Goal: Task Accomplishment & Management: Manage account settings

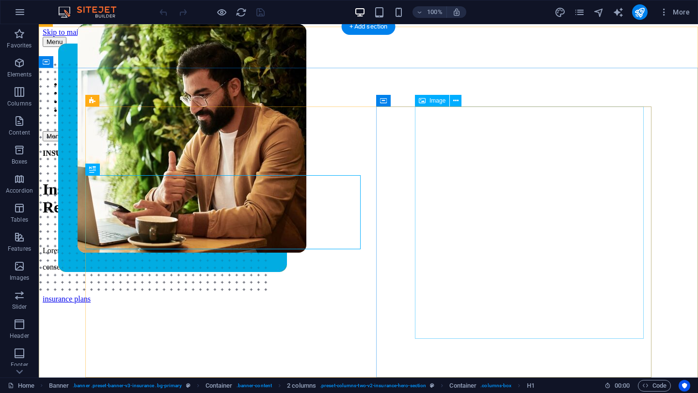
scroll to position [16, 0]
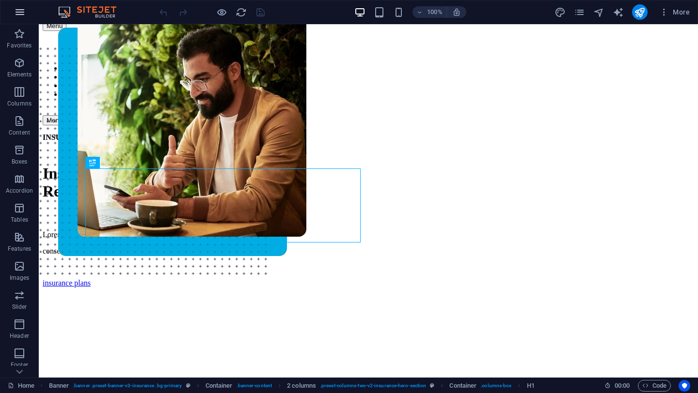
click at [16, 12] on icon "button" at bounding box center [20, 12] width 12 height 12
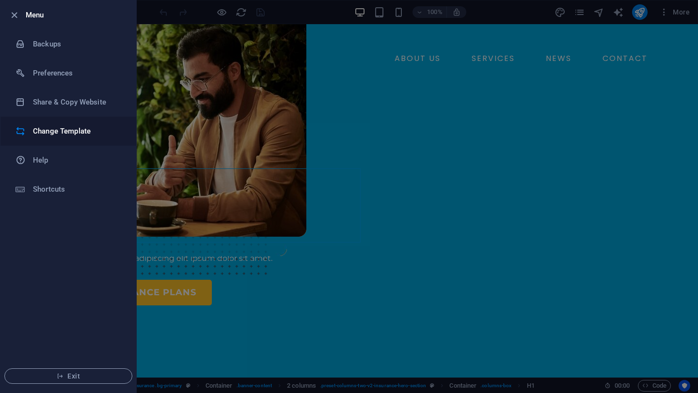
click at [59, 126] on h6 "Change Template" at bounding box center [78, 131] width 90 height 12
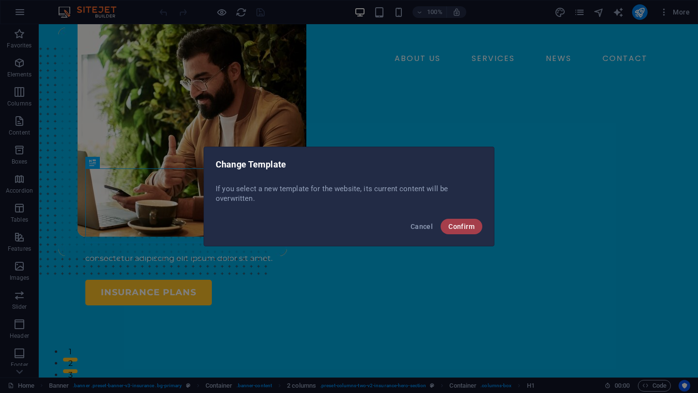
click at [468, 229] on span "Confirm" at bounding box center [461, 227] width 26 height 8
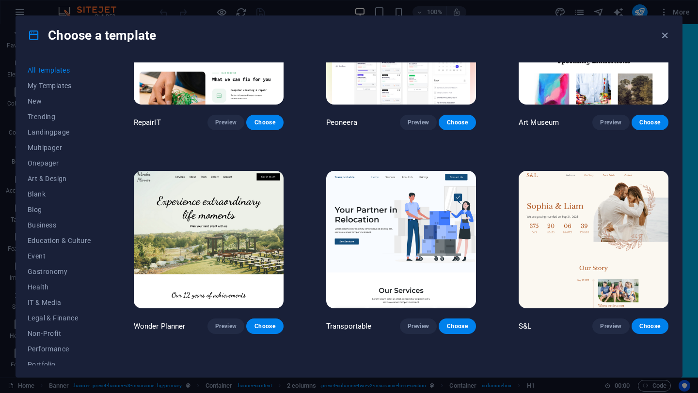
scroll to position [329, 0]
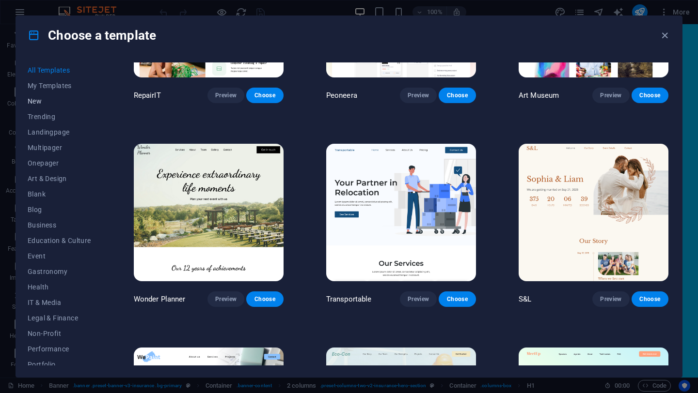
click at [41, 98] on span "New" at bounding box center [59, 101] width 63 height 8
click at [42, 117] on span "Trending" at bounding box center [59, 117] width 63 height 8
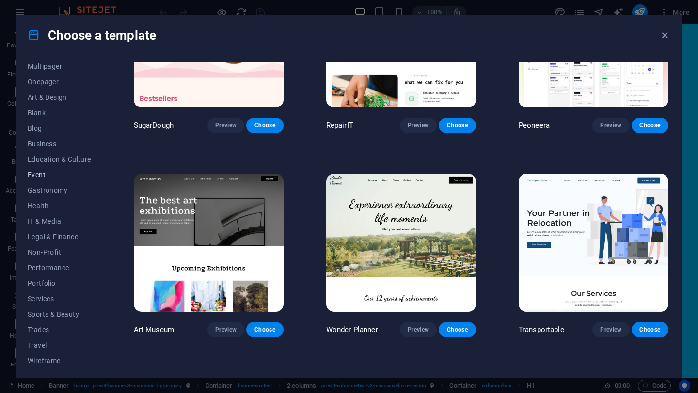
scroll to position [84, 0]
click at [41, 299] on span "Services" at bounding box center [59, 296] width 63 height 8
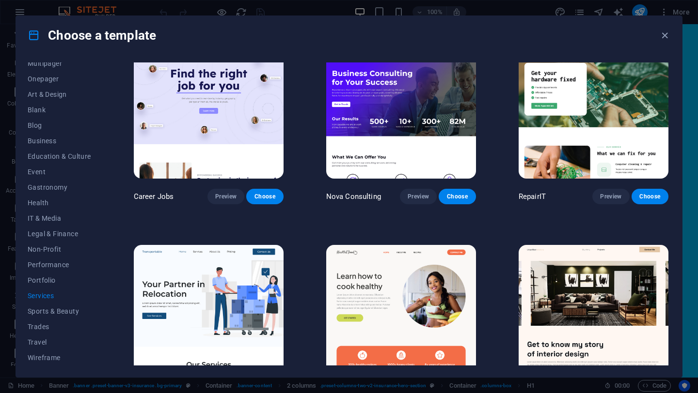
scroll to position [29, 0]
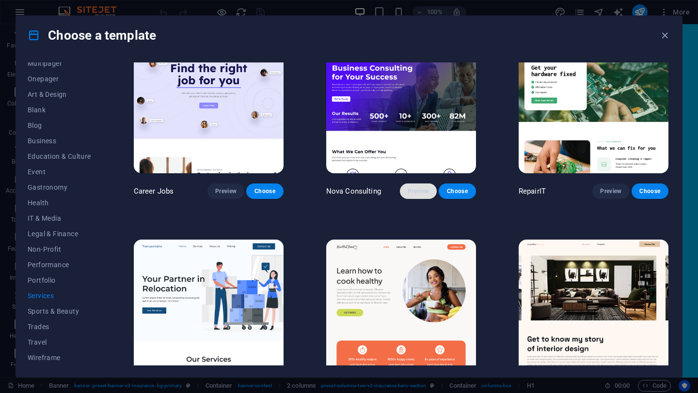
click at [413, 187] on span "Preview" at bounding box center [417, 191] width 21 height 8
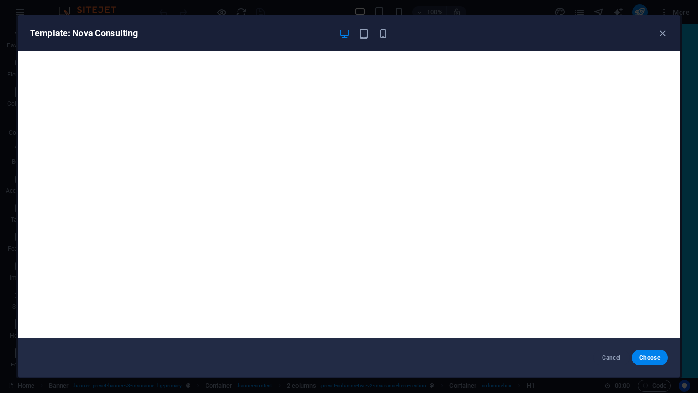
scroll to position [2, 0]
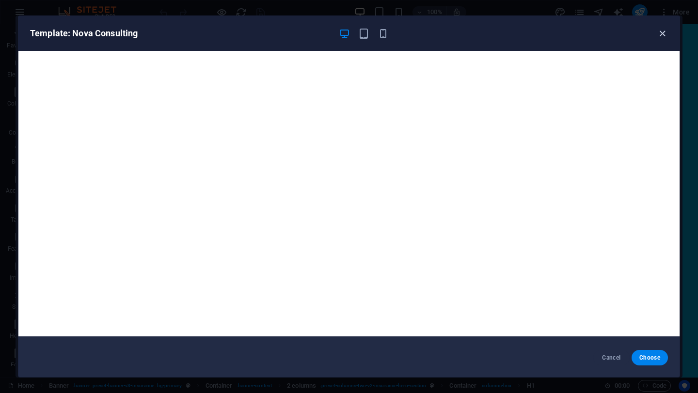
click at [662, 32] on icon "button" at bounding box center [661, 33] width 11 height 11
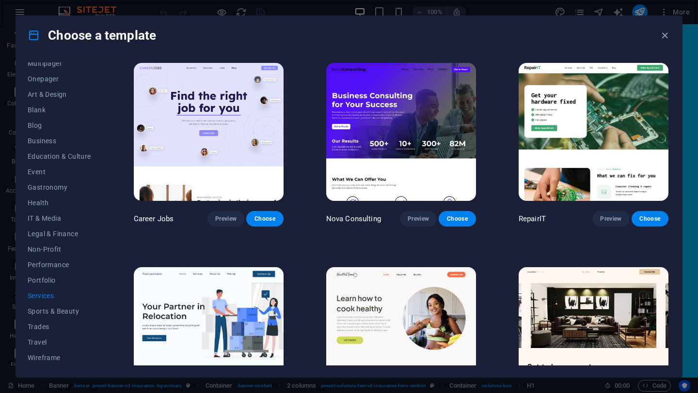
scroll to position [0, 0]
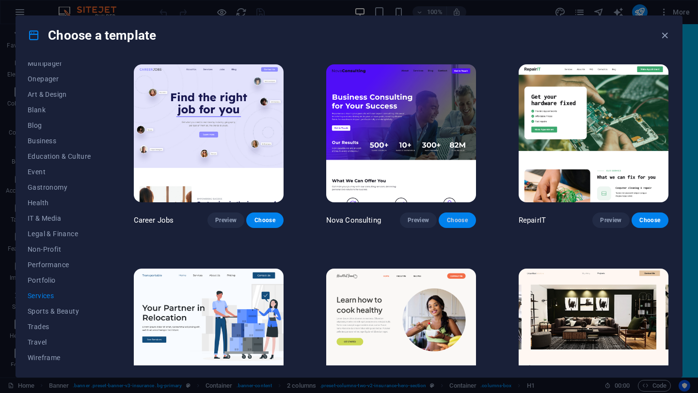
click at [454, 224] on button "Choose" at bounding box center [456, 221] width 37 height 16
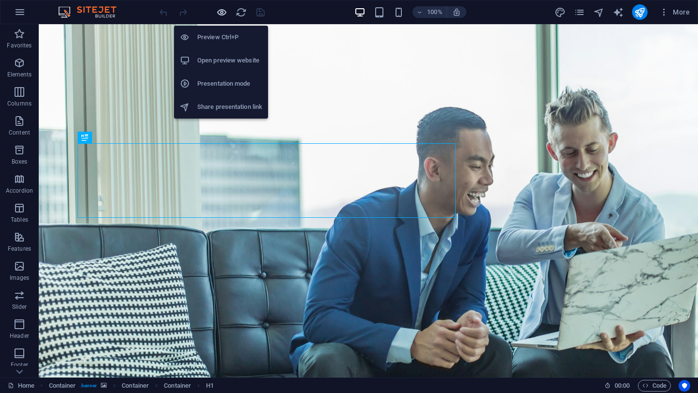
click at [224, 12] on icon "button" at bounding box center [221, 12] width 11 height 11
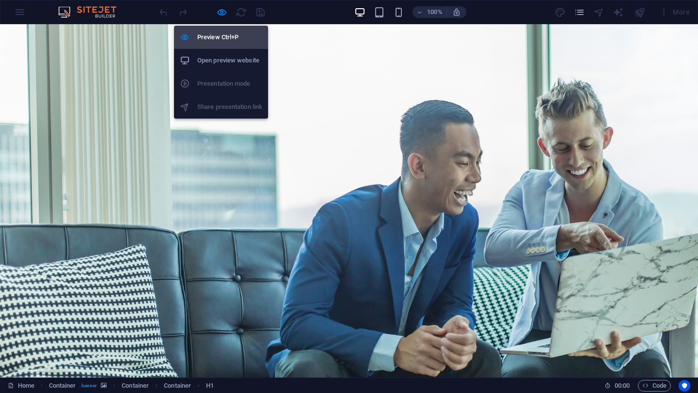
click at [218, 37] on h6 "Preview Ctrl+P" at bounding box center [229, 37] width 65 height 12
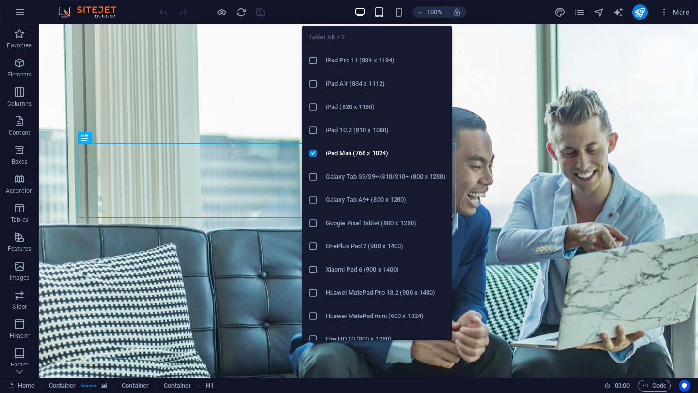
click at [377, 14] on icon "button" at bounding box center [379, 12] width 11 height 11
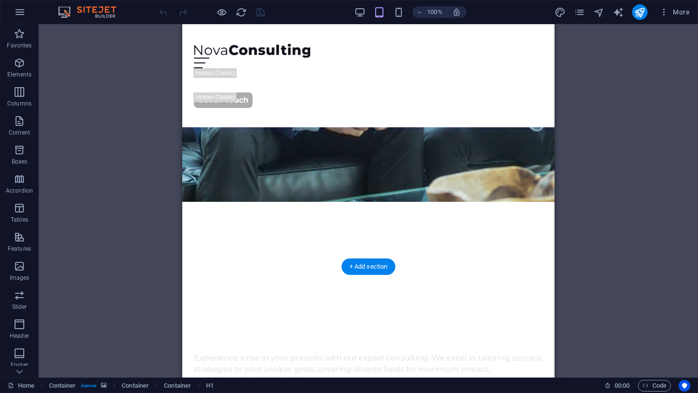
scroll to position [333, 0]
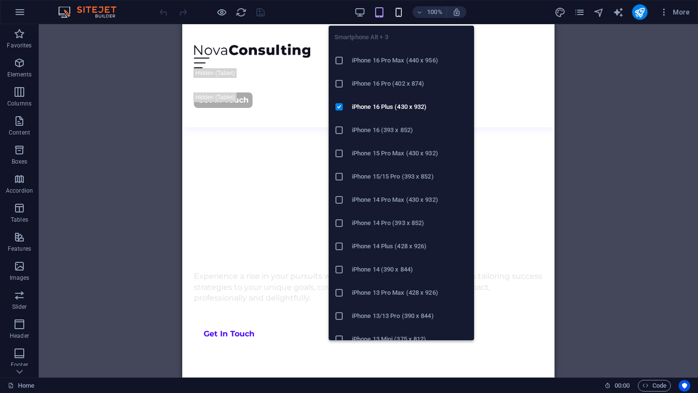
click at [397, 14] on icon "button" at bounding box center [398, 12] width 11 height 11
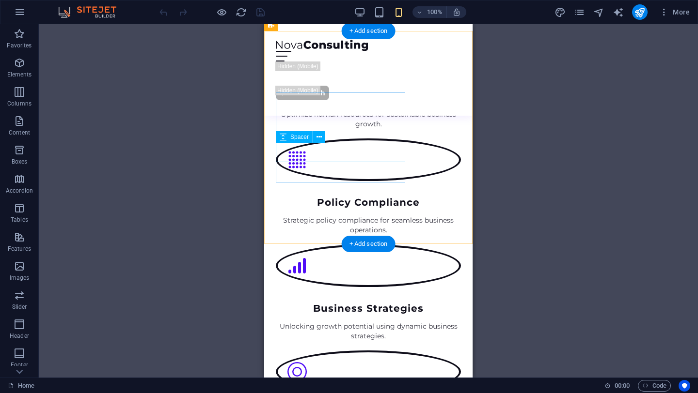
scroll to position [1259, 0]
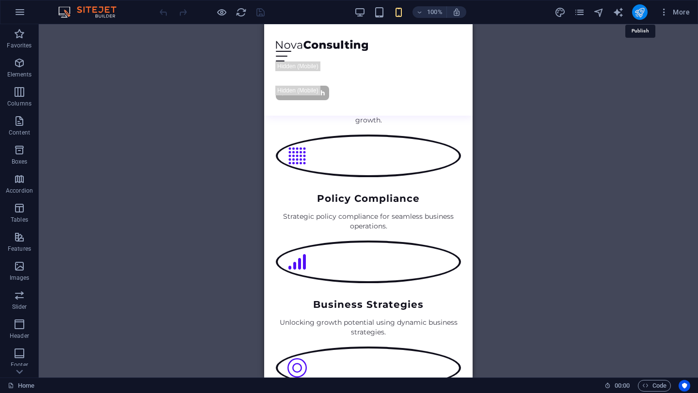
click at [637, 14] on icon "publish" at bounding box center [639, 12] width 11 height 11
